Goal: Check status: Check status

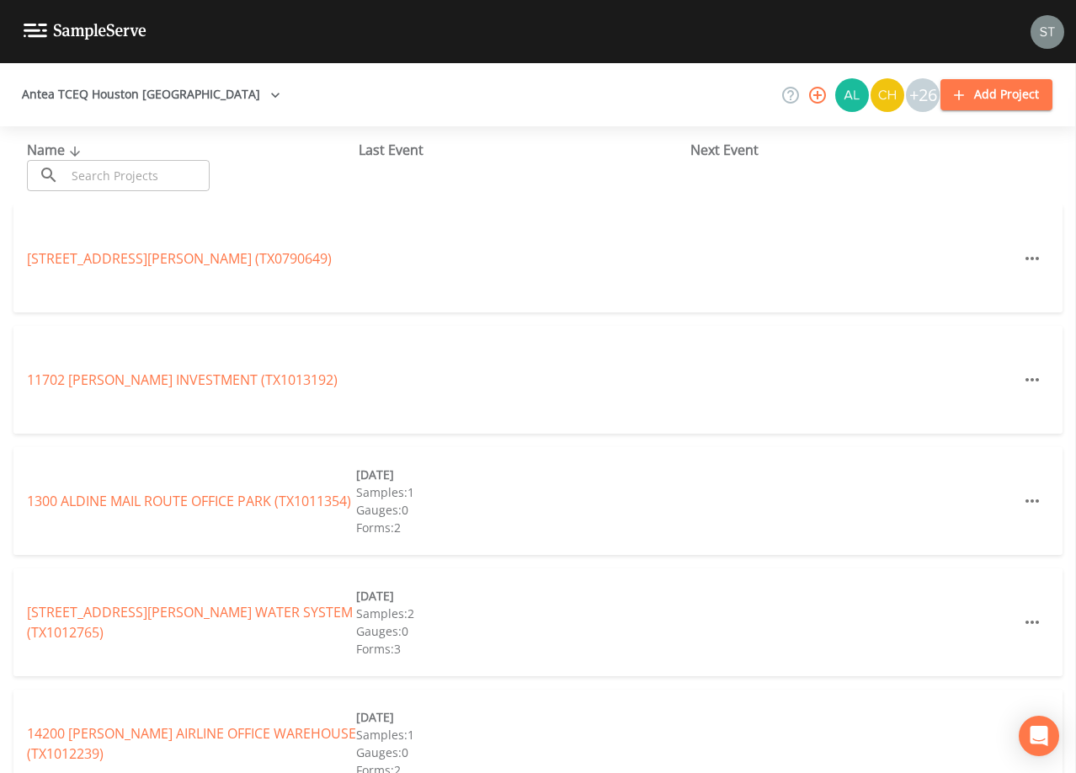
click at [174, 171] on input "text" at bounding box center [138, 175] width 144 height 31
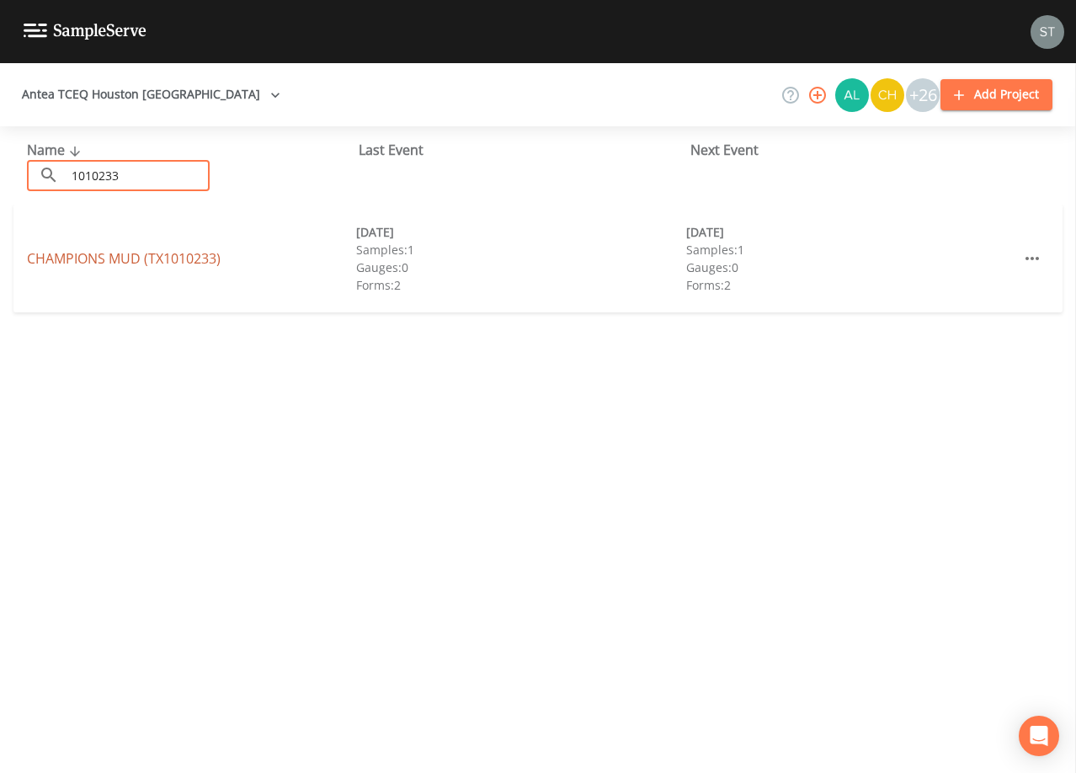
type input "1010233"
click at [167, 256] on link "CHAMPIONS MUD (TX1010233)" at bounding box center [124, 258] width 194 height 19
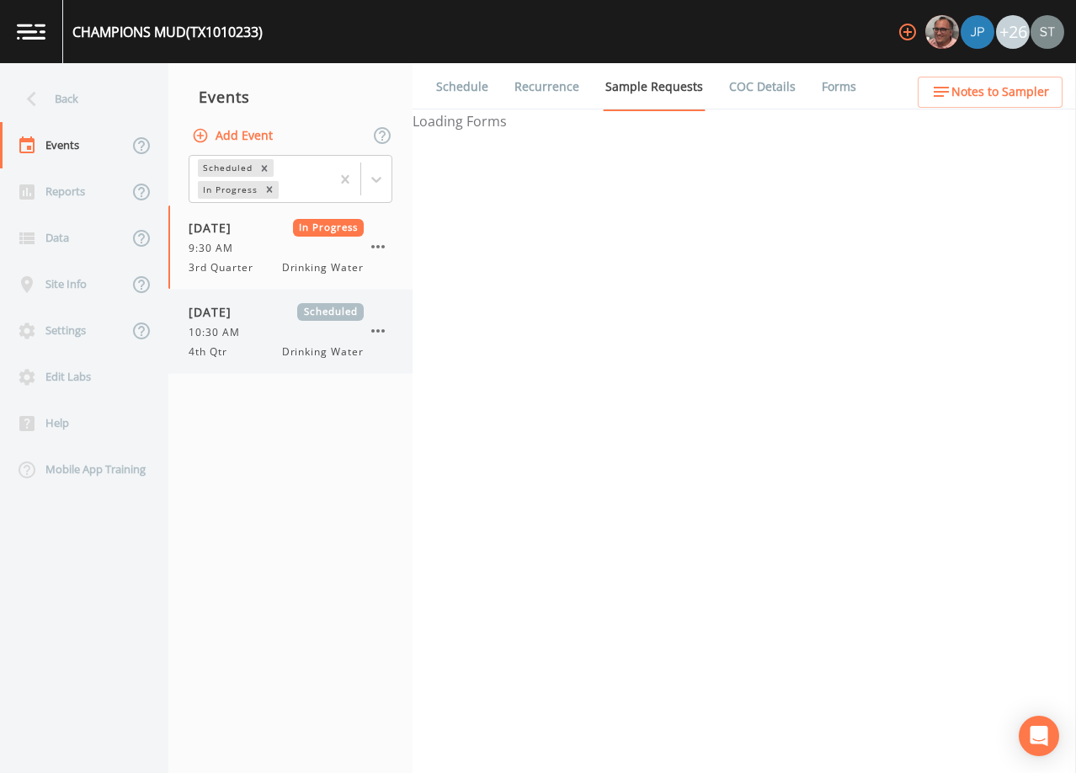
click at [233, 355] on span "4th Qtr" at bounding box center [213, 351] width 49 height 15
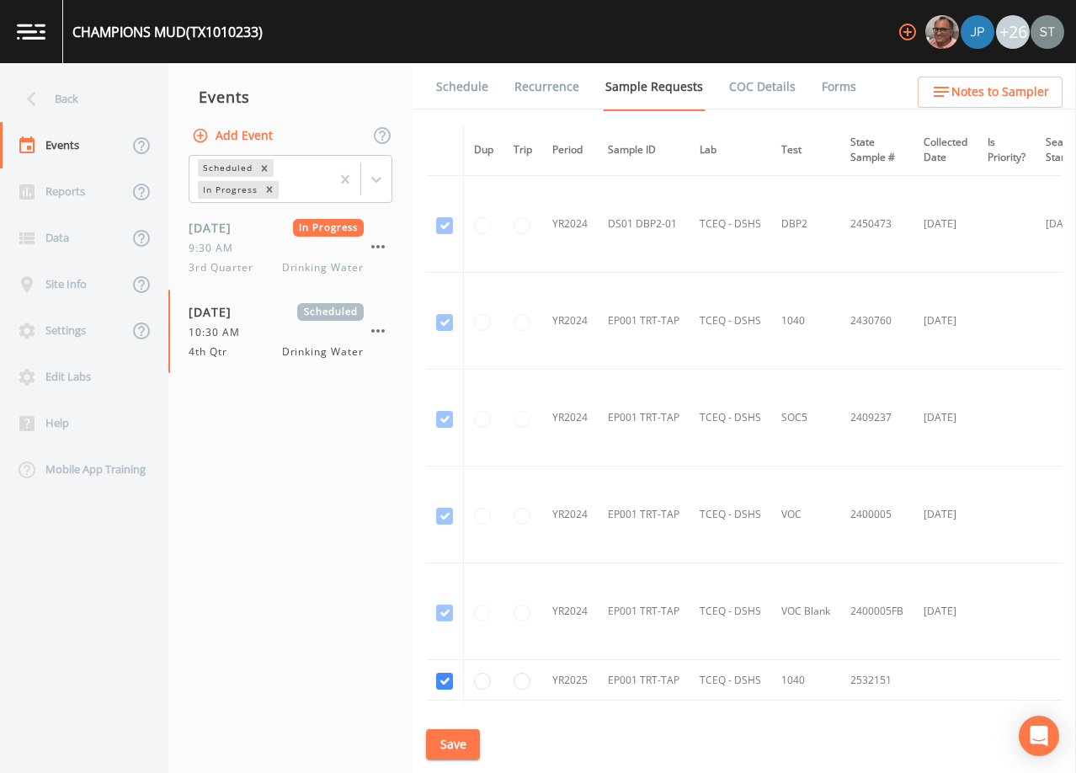
click at [471, 85] on link "Schedule" at bounding box center [461, 86] width 57 height 47
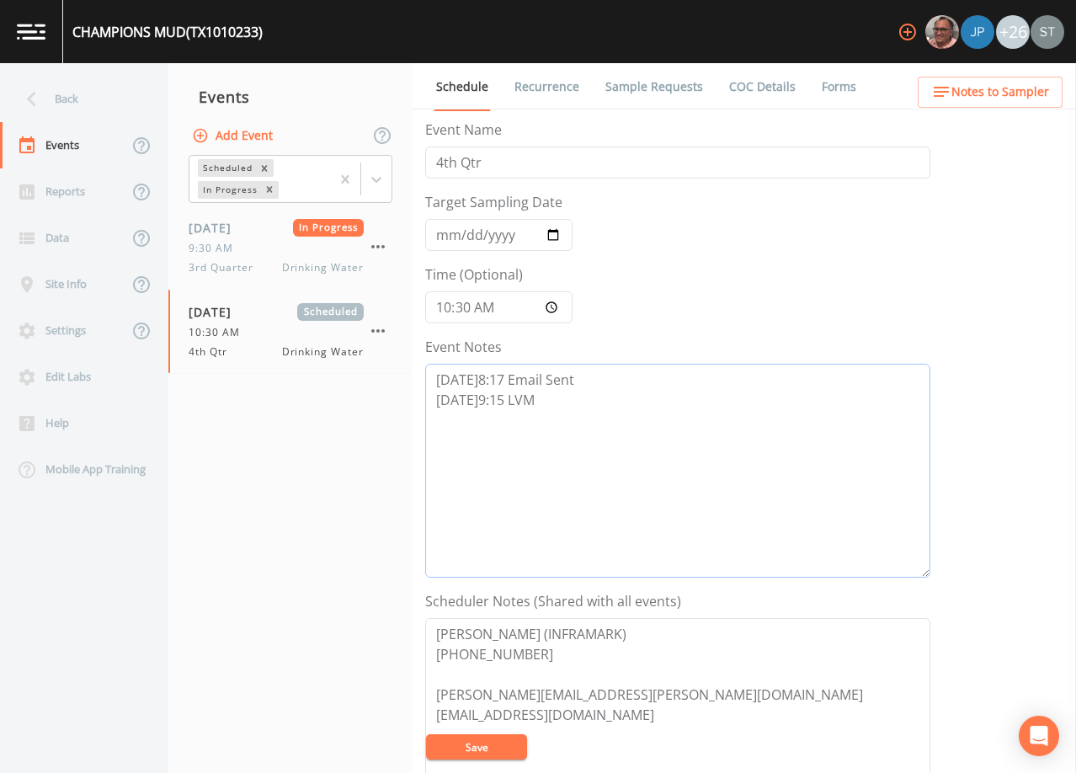
click at [643, 428] on textarea "[DATE]8:17 Email Sent [DATE]9:15 LVM" at bounding box center [677, 471] width 505 height 214
type textarea "[DATE]8:17 Email Sent [DATE]9:15 LVM [DATE]2:45 Re-Sent email asking for update"
click at [476, 747] on button "Save" at bounding box center [476, 746] width 101 height 25
click at [523, 74] on link "Recurrence" at bounding box center [547, 86] width 70 height 47
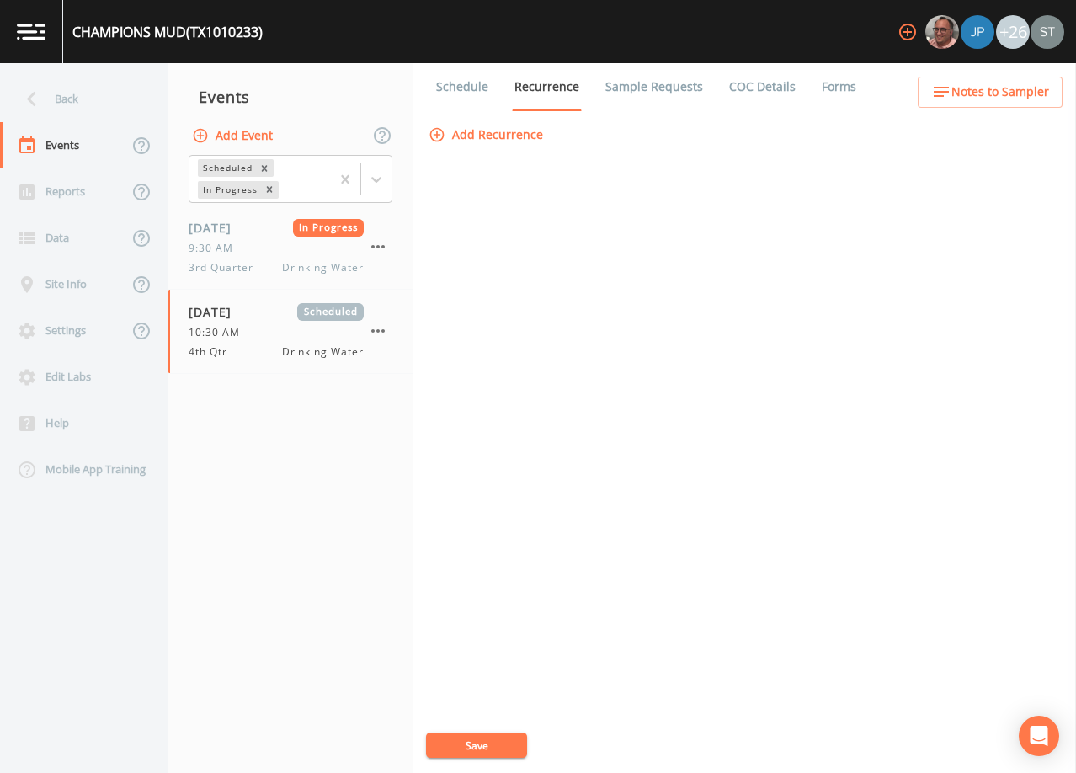
click at [471, 96] on link "Schedule" at bounding box center [461, 86] width 57 height 47
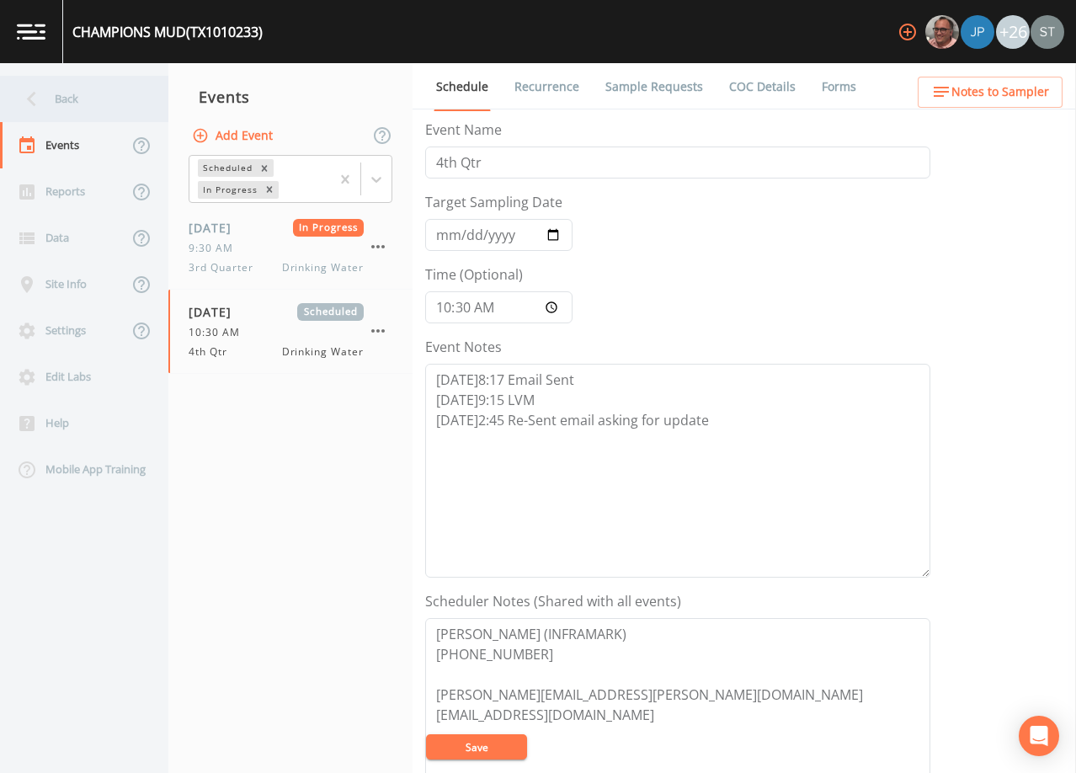
click at [60, 103] on div "Back" at bounding box center [75, 99] width 151 height 46
